Goal: Register for event/course

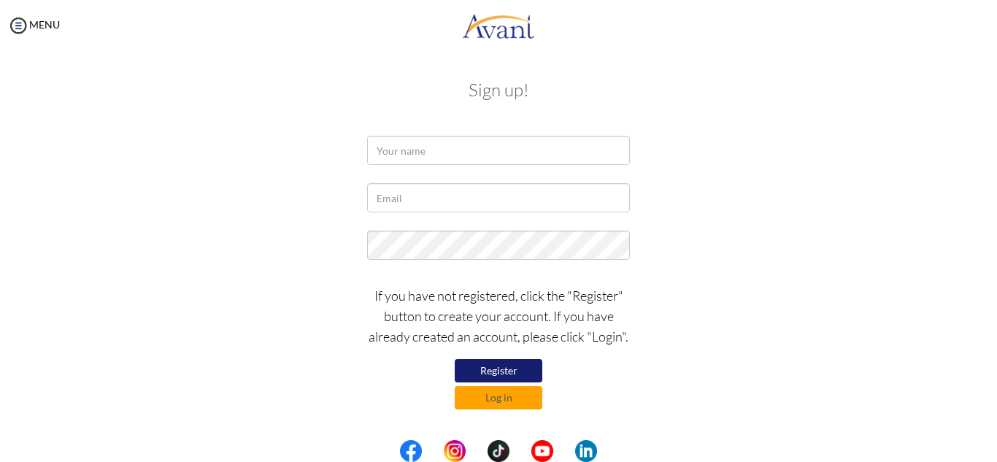
click at [497, 366] on button "Register" at bounding box center [499, 370] width 88 height 23
click at [480, 375] on button "Register" at bounding box center [499, 370] width 88 height 23
click at [538, 143] on input "text" at bounding box center [498, 150] width 263 height 29
type input "a"
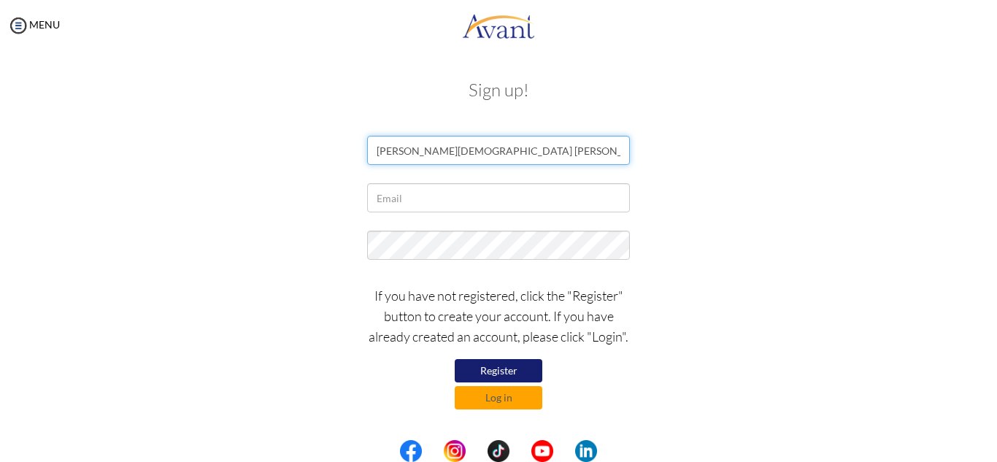
type input "[PERSON_NAME][DEMOGRAPHIC_DATA] [PERSON_NAME]"
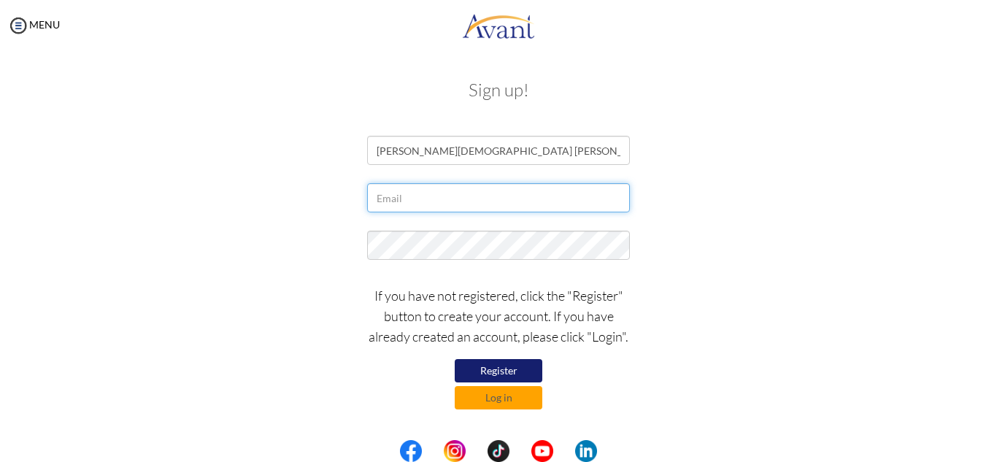
click at [457, 196] on input "text" at bounding box center [498, 197] width 263 height 29
type input "[EMAIL_ADDRESS][DOMAIN_NAME]"
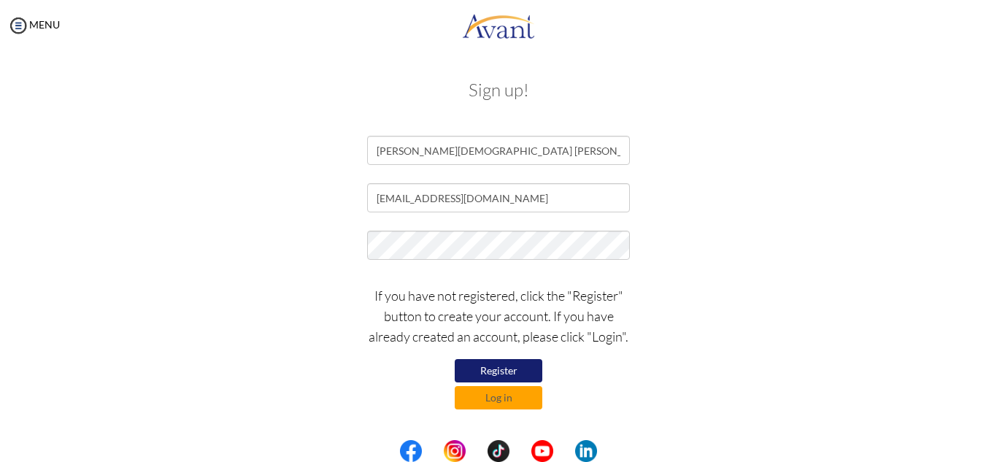
click at [515, 368] on button "Register" at bounding box center [499, 370] width 88 height 23
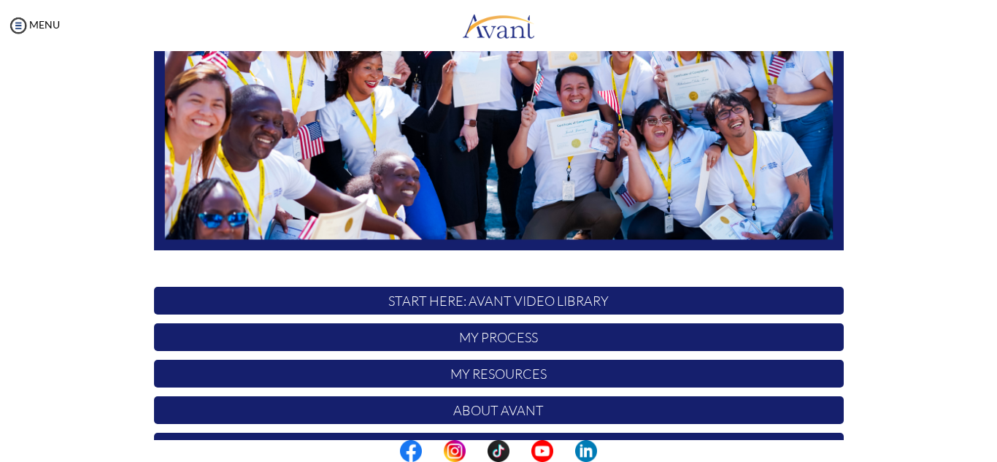
scroll to position [349, 0]
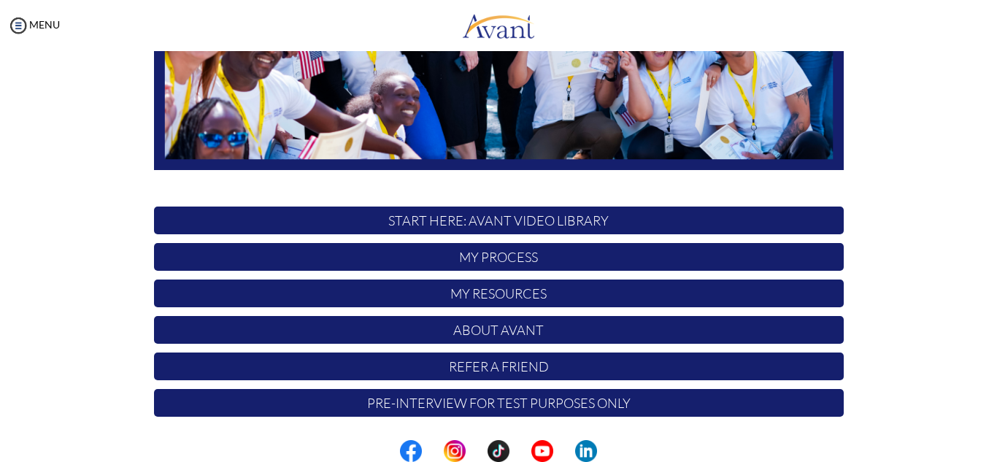
click at [535, 260] on p "My Process" at bounding box center [499, 257] width 690 height 28
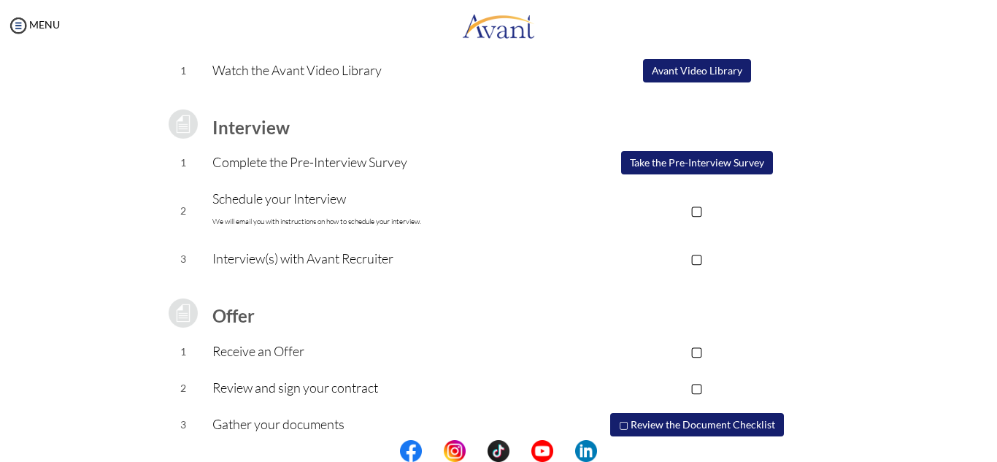
scroll to position [0, 0]
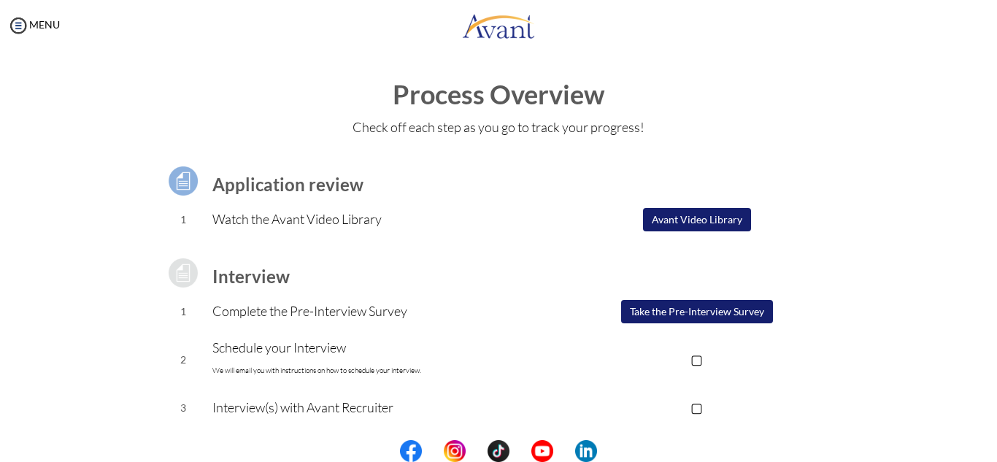
click at [671, 219] on button "Avant Video Library" at bounding box center [697, 219] width 108 height 23
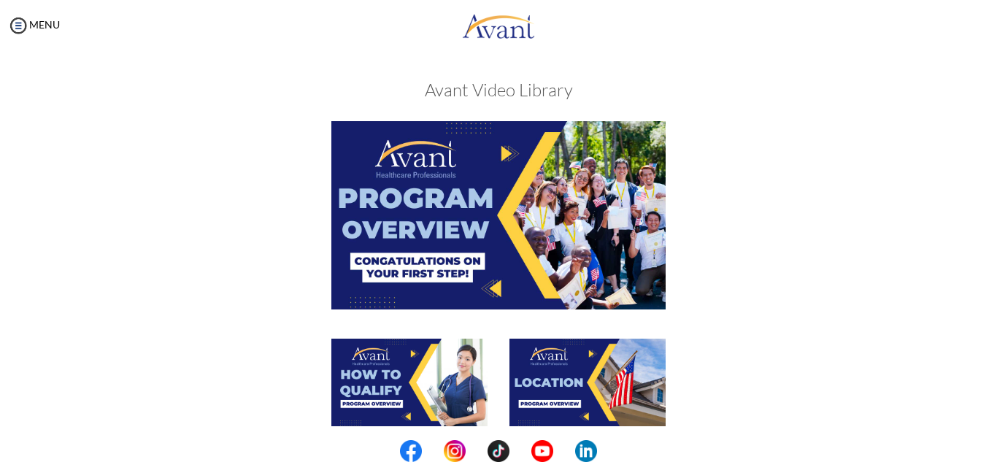
click at [504, 143] on img at bounding box center [498, 215] width 334 height 188
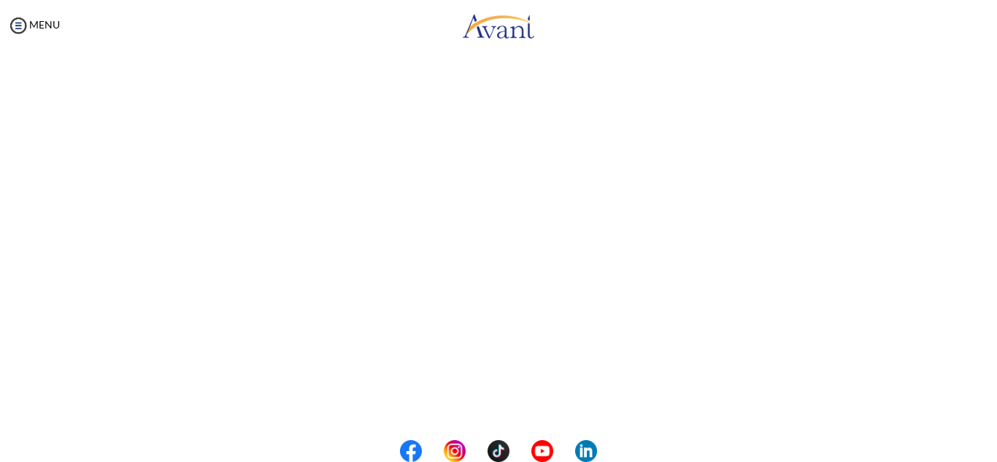
scroll to position [256, 0]
click at [475, 394] on body "Maintenance break. Please come back in 2 hours. MENU My Status What is the next…" at bounding box center [498, 231] width 997 height 462
click at [494, 395] on button "Back to Avant Video Library" at bounding box center [499, 401] width 144 height 23
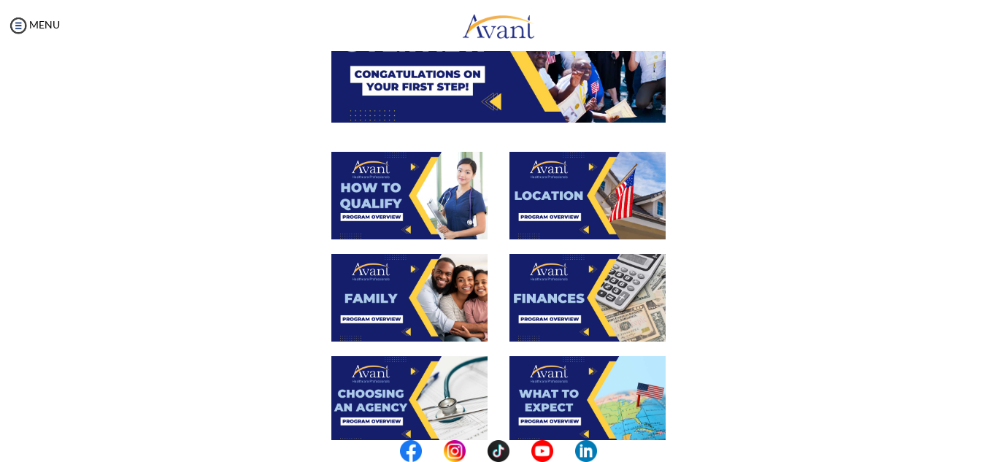
scroll to position [190, 0]
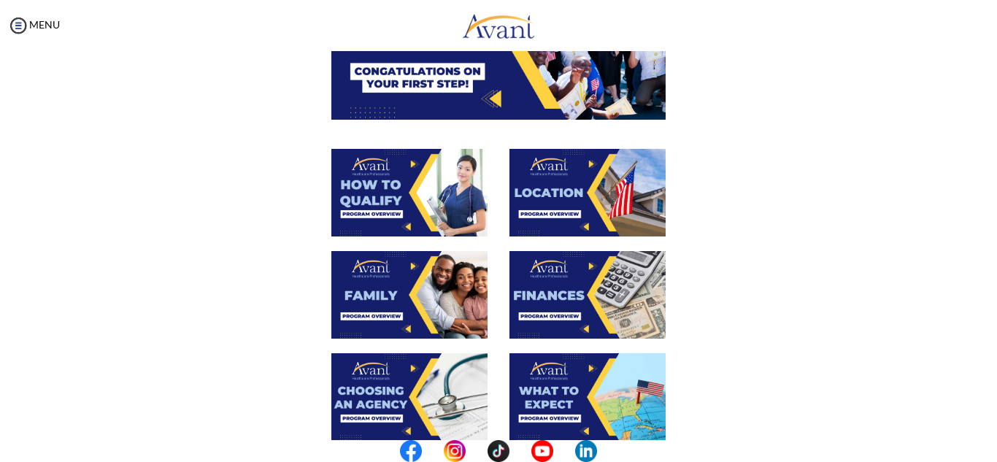
click at [343, 204] on img at bounding box center [409, 193] width 156 height 88
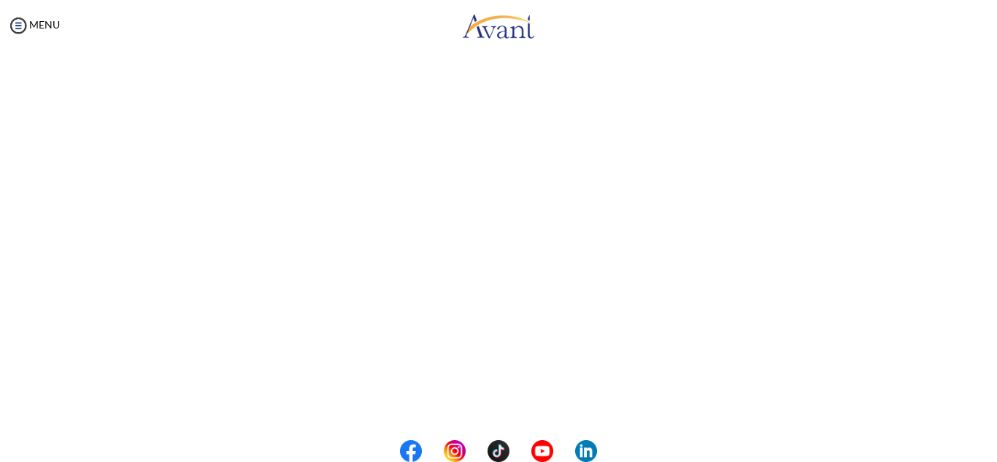
scroll to position [256, 0]
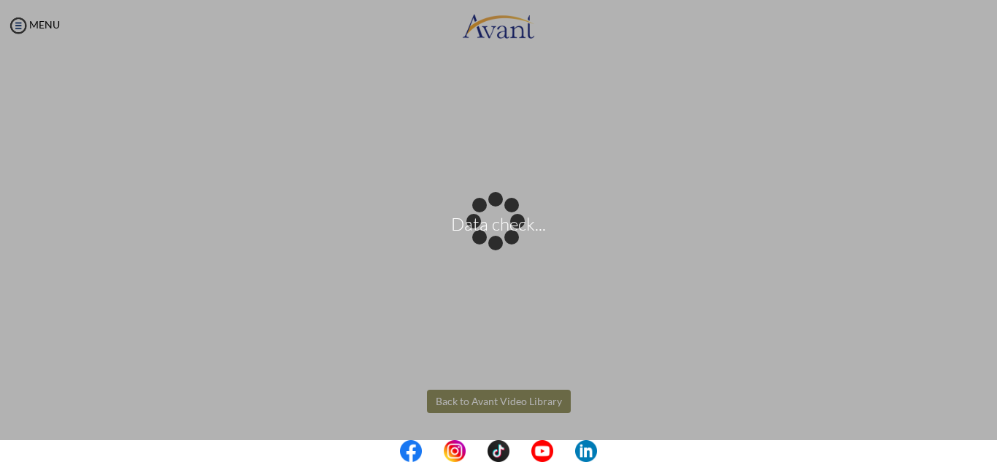
click at [525, 396] on body "Data check... Maintenance break. Please come back in 2 hours. MENU My Status Wh…" at bounding box center [498, 231] width 997 height 462
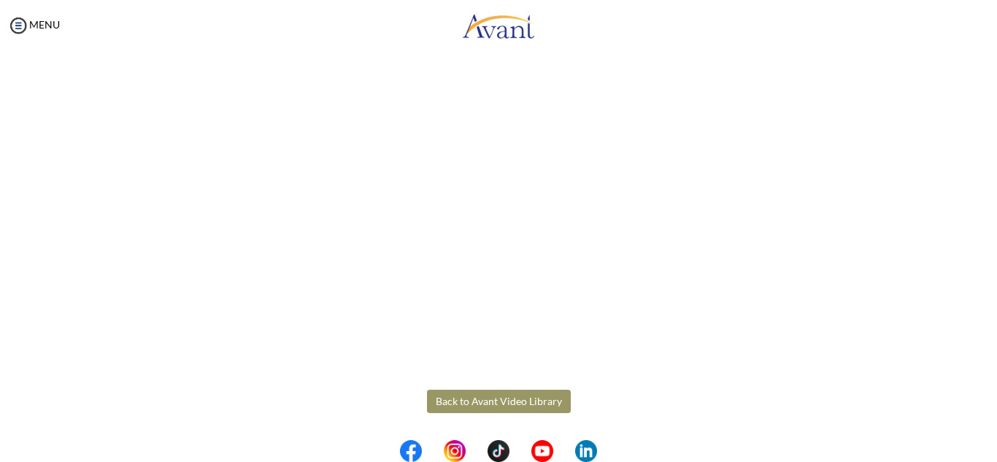
click at [501, 402] on button "Back to Avant Video Library" at bounding box center [499, 401] width 144 height 23
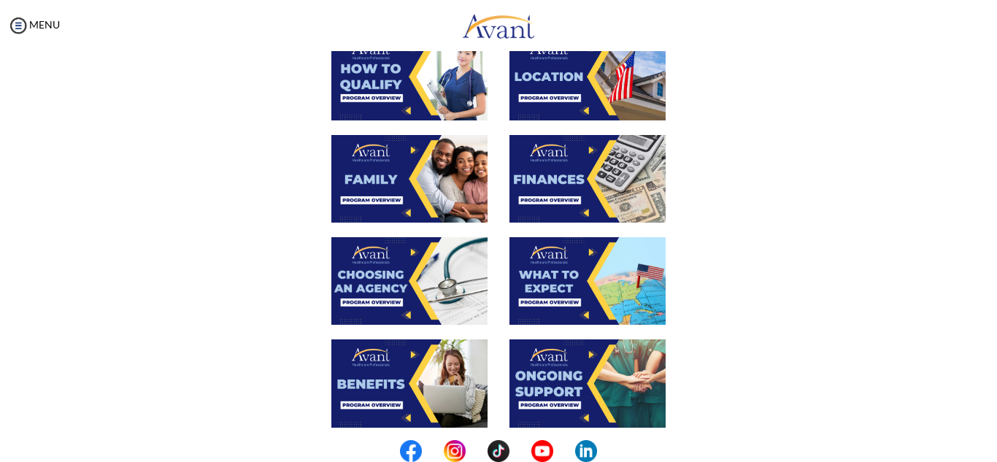
scroll to position [316, 0]
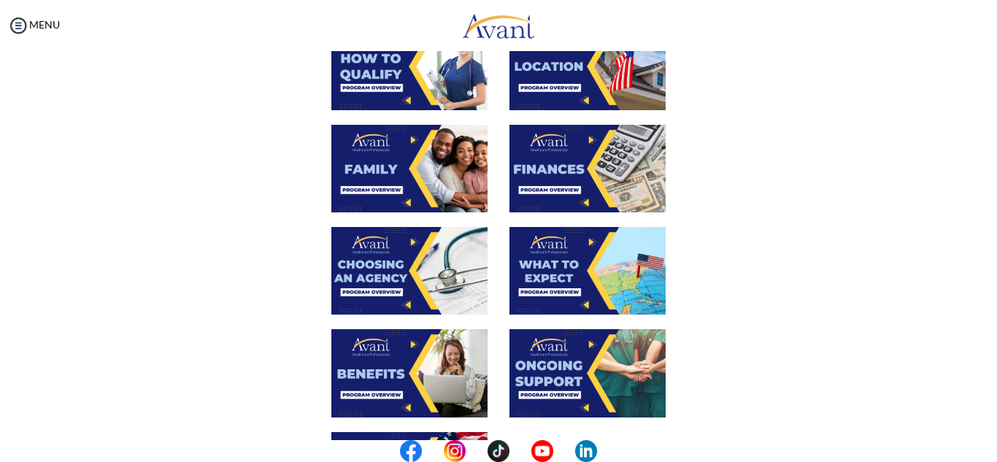
click at [410, 157] on img at bounding box center [409, 169] width 156 height 88
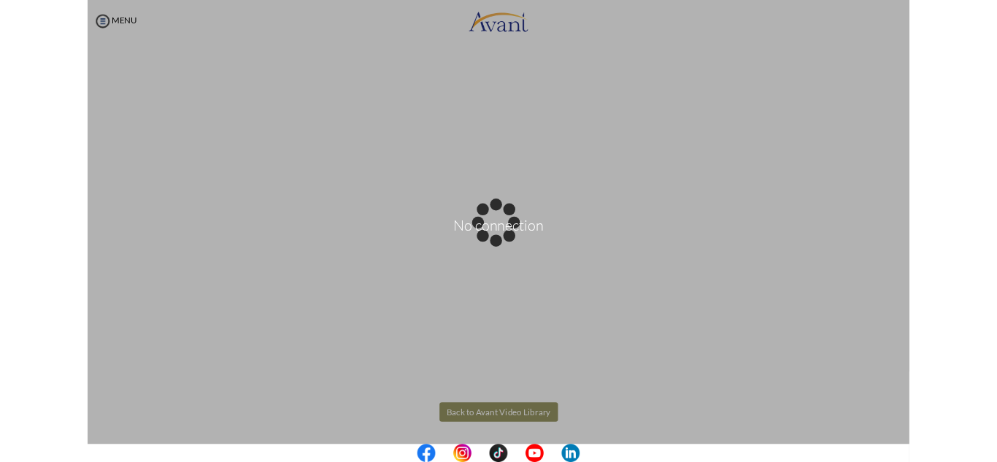
scroll to position [317, 0]
